Goal: Find specific page/section: Find specific page/section

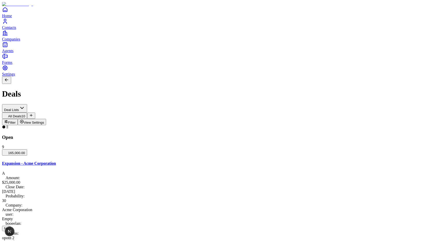
click at [46, 119] on button "View Settings" at bounding box center [32, 122] width 29 height 6
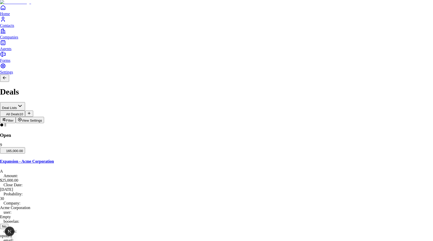
scroll to position [49, 0]
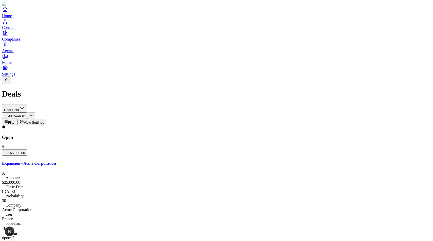
click at [15, 76] on span "Settings" at bounding box center [8, 74] width 13 height 4
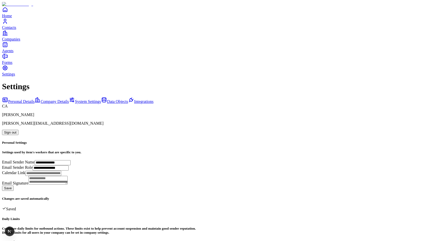
click at [101, 99] on link "Data Objects" at bounding box center [114, 101] width 27 height 4
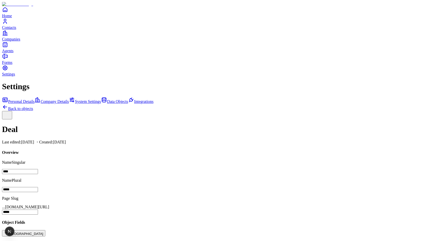
scroll to position [233, 0]
drag, startPoint x: 128, startPoint y: 125, endPoint x: 126, endPoint y: 87, distance: 38.0
drag, startPoint x: 127, startPoint y: 90, endPoint x: 126, endPoint y: 107, distance: 17.7
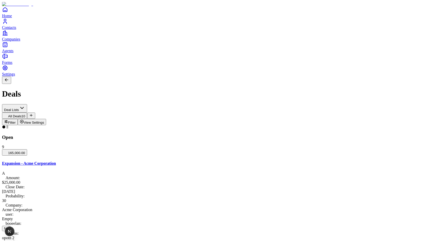
click at [44, 121] on span "View Settings" at bounding box center [34, 123] width 21 height 4
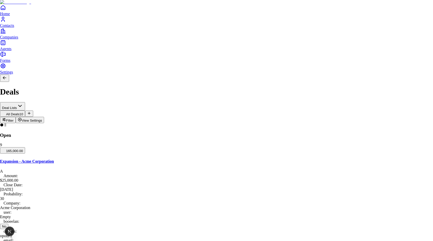
scroll to position [49, 0]
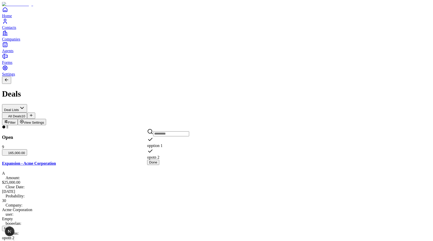
click at [159, 155] on span "opotn 2" at bounding box center [153, 157] width 12 height 4
click at [159, 161] on button "Done" at bounding box center [153, 162] width 12 height 5
